Goal: Browse casually

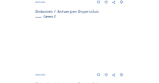
scroll to position [113, 0]
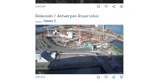
scroll to position [252, 0]
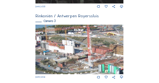
drag, startPoint x: 89, startPoint y: 50, endPoint x: 99, endPoint y: 67, distance: 19.9
click at [99, 67] on img at bounding box center [79, 48] width 88 height 49
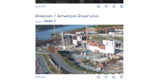
drag, startPoint x: 73, startPoint y: 49, endPoint x: 116, endPoint y: 52, distance: 42.9
click at [117, 52] on img at bounding box center [79, 48] width 88 height 49
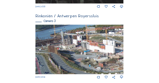
drag, startPoint x: 52, startPoint y: 48, endPoint x: 71, endPoint y: 48, distance: 19.1
click at [72, 49] on img at bounding box center [79, 48] width 88 height 49
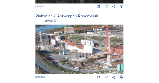
drag, startPoint x: 76, startPoint y: 49, endPoint x: 56, endPoint y: 52, distance: 20.2
click at [56, 52] on img at bounding box center [79, 48] width 88 height 49
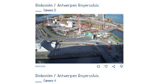
scroll to position [257, 0]
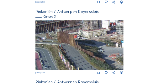
drag, startPoint x: 43, startPoint y: 35, endPoint x: 60, endPoint y: 40, distance: 18.4
click at [63, 39] on img at bounding box center [79, 44] width 88 height 49
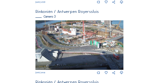
drag, startPoint x: 47, startPoint y: 36, endPoint x: 77, endPoint y: 44, distance: 31.8
click at [77, 44] on img at bounding box center [79, 44] width 88 height 49
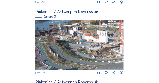
drag, startPoint x: 48, startPoint y: 37, endPoint x: 62, endPoint y: 47, distance: 16.8
click at [62, 47] on img at bounding box center [79, 44] width 88 height 49
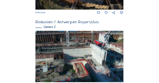
scroll to position [113, 0]
